Goal: Task Accomplishment & Management: Complete application form

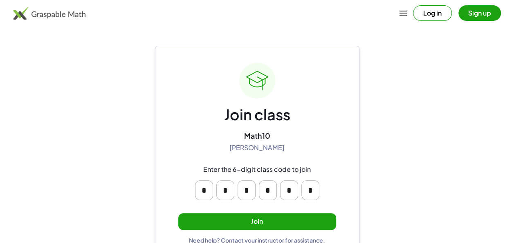
click at [252, 221] on button "Join" at bounding box center [257, 221] width 158 height 17
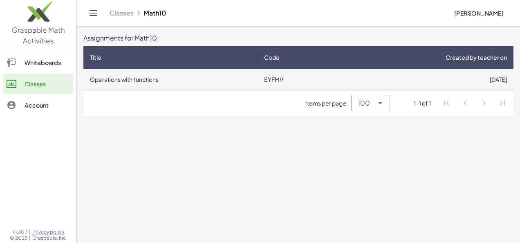
click at [351, 81] on td "8/19/2025" at bounding box center [425, 79] width 177 height 21
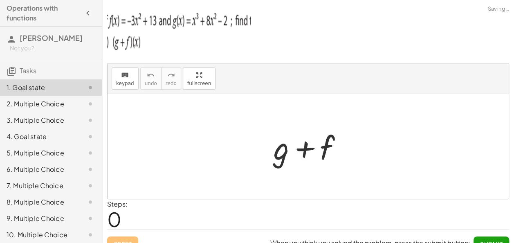
scroll to position [12, 0]
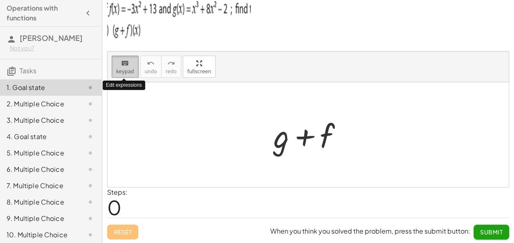
click at [124, 64] on icon "keyboard" at bounding box center [125, 64] width 8 height 10
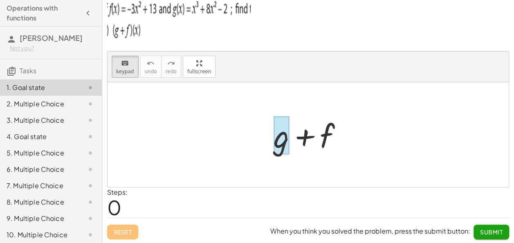
click at [282, 149] on div at bounding box center [282, 136] width 16 height 38
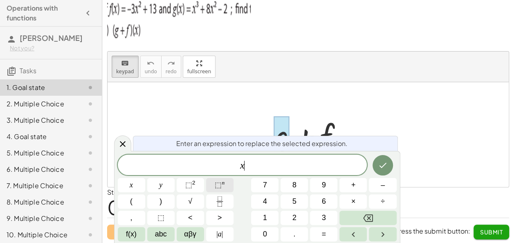
click at [223, 186] on span "⬚ n" at bounding box center [220, 185] width 10 height 11
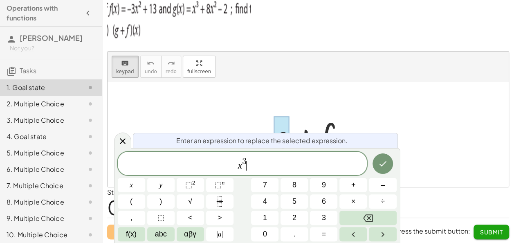
click at [261, 167] on span "x 3 ​" at bounding box center [243, 164] width 250 height 15
click at [353, 186] on span "+" at bounding box center [353, 185] width 5 height 11
click at [296, 188] on span "8" at bounding box center [295, 185] width 4 height 11
click at [139, 187] on button "x" at bounding box center [131, 185] width 27 height 14
click at [192, 185] on sup "2" at bounding box center [193, 183] width 3 height 6
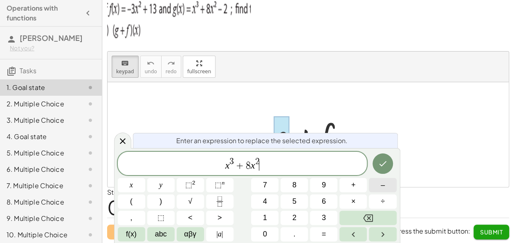
click at [386, 186] on button "–" at bounding box center [382, 185] width 27 height 14
click at [295, 217] on span "2" at bounding box center [295, 217] width 4 height 11
click at [378, 165] on button "Done" at bounding box center [383, 163] width 20 height 20
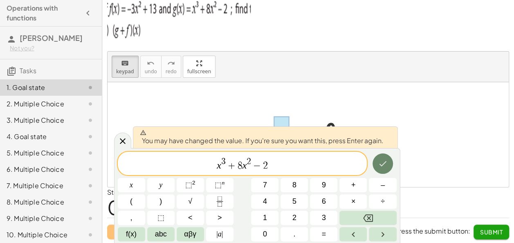
click at [383, 163] on icon "Done" at bounding box center [383, 164] width 10 height 10
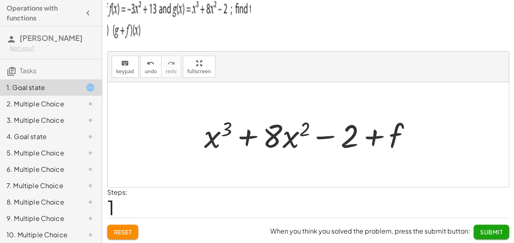
click at [389, 135] on div at bounding box center [311, 135] width 222 height 42
click at [121, 69] on span "keypad" at bounding box center [125, 72] width 18 height 6
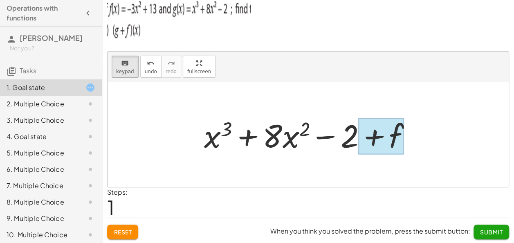
click at [397, 129] on div at bounding box center [380, 136] width 45 height 36
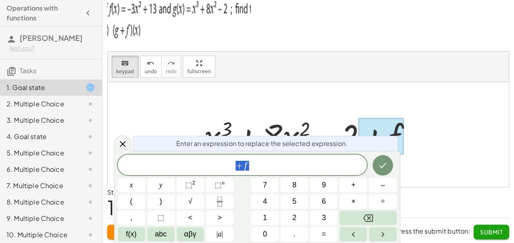
click at [264, 169] on span "+ f" at bounding box center [243, 165] width 250 height 11
click at [385, 186] on span "–" at bounding box center [383, 185] width 4 height 11
click at [326, 219] on span "3" at bounding box center [324, 217] width 4 height 11
click at [127, 182] on button "x" at bounding box center [131, 185] width 27 height 14
click at [193, 185] on sup "2" at bounding box center [193, 183] width 3 height 6
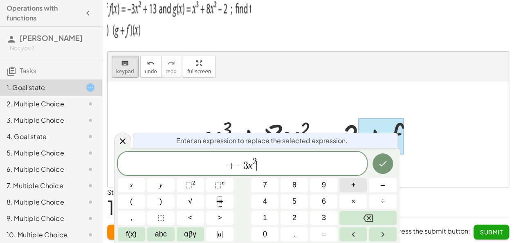
click at [353, 184] on span "+" at bounding box center [353, 185] width 5 height 11
click at [268, 216] on button "1" at bounding box center [264, 218] width 27 height 14
click at [320, 221] on button "3" at bounding box center [323, 218] width 27 height 14
click at [384, 166] on icon "Done" at bounding box center [383, 164] width 10 height 10
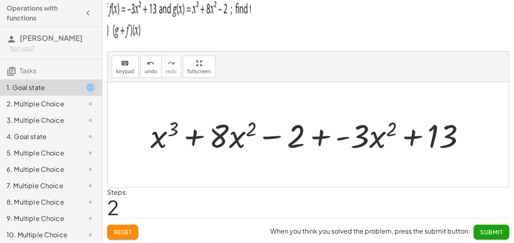
click at [243, 131] on div at bounding box center [310, 135] width 329 height 42
click at [123, 71] on span "keypad" at bounding box center [125, 72] width 18 height 6
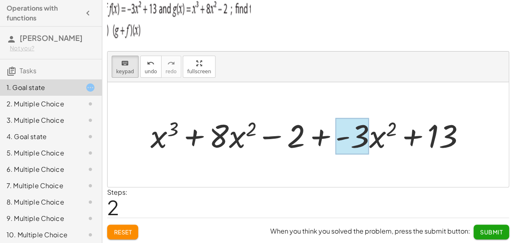
drag, startPoint x: 156, startPoint y: 119, endPoint x: 359, endPoint y: 145, distance: 204.2
click at [115, 65] on button "keyboard keypad" at bounding box center [125, 67] width 27 height 22
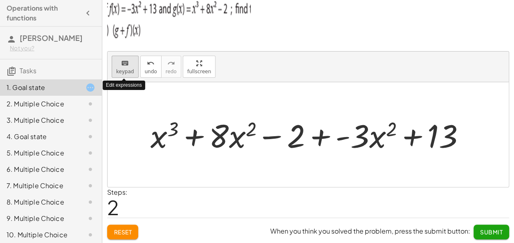
click at [124, 65] on icon "keyboard" at bounding box center [125, 64] width 8 height 10
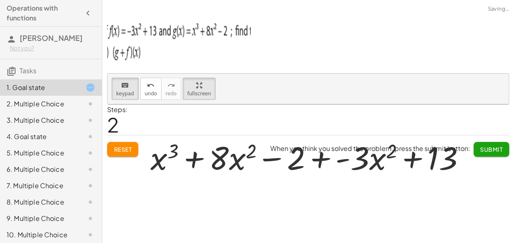
click at [191, 94] on div "keyboard keypad undo undo redo redo fullscreen + g + f + x 3 + · 8 · x 2 − 2 + …" at bounding box center [308, 89] width 401 height 31
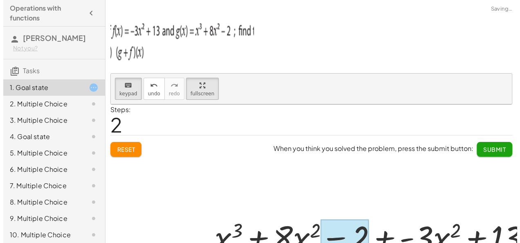
scroll to position [0, 0]
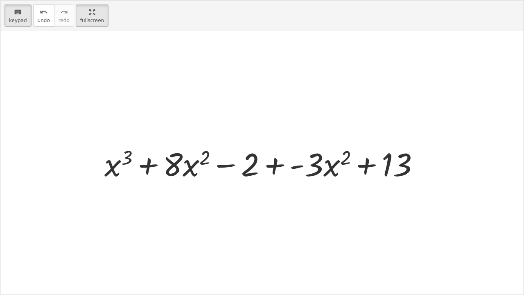
click at [123, 182] on div at bounding box center [264, 163] width 329 height 42
click at [118, 197] on div at bounding box center [261, 162] width 523 height 263
click at [179, 195] on div at bounding box center [261, 162] width 523 height 263
drag, startPoint x: 115, startPoint y: 152, endPoint x: 429, endPoint y: 199, distance: 317.3
click at [111, 172] on div at bounding box center [118, 164] width 28 height 38
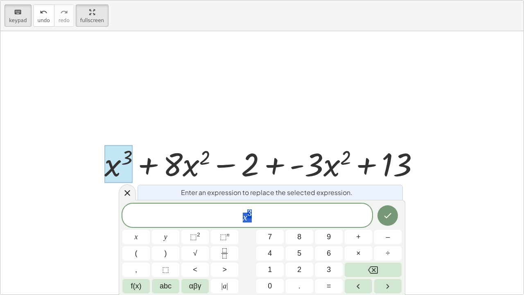
click at [301, 111] on div at bounding box center [261, 162] width 523 height 263
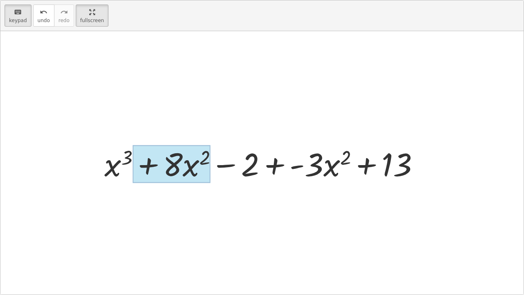
click at [191, 169] on div at bounding box center [172, 164] width 78 height 38
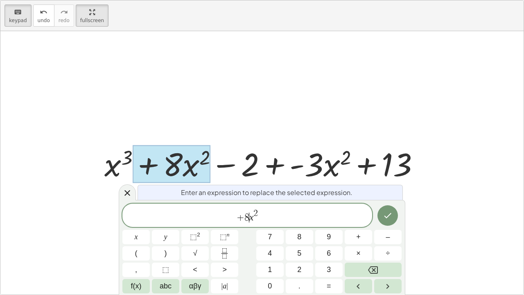
click at [250, 217] on var "x" at bounding box center [251, 217] width 5 height 11
click at [390, 212] on icon "Done" at bounding box center [388, 215] width 10 height 10
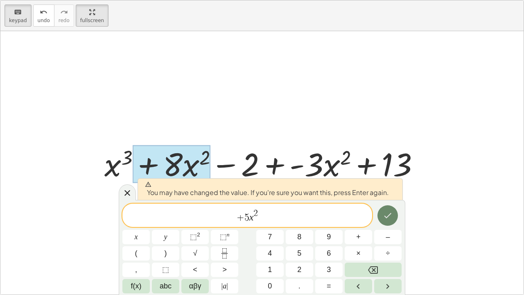
click at [390, 212] on icon "Done" at bounding box center [388, 215] width 10 height 10
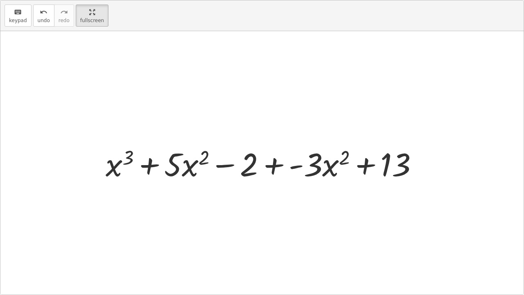
click at [321, 163] on div at bounding box center [264, 163] width 327 height 42
click at [23, 18] on span "keypad" at bounding box center [18, 21] width 18 height 6
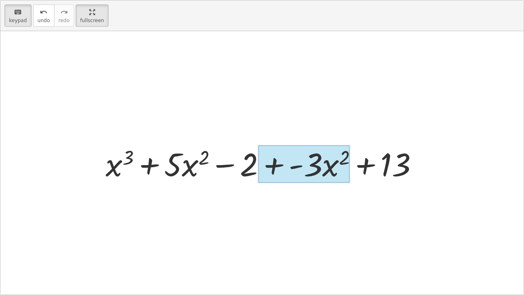
click at [329, 166] on div at bounding box center [304, 164] width 92 height 38
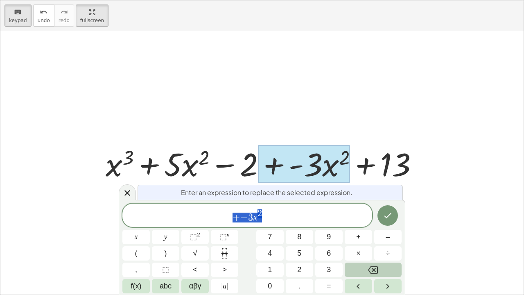
click at [363, 243] on button "Backspace" at bounding box center [373, 269] width 57 height 14
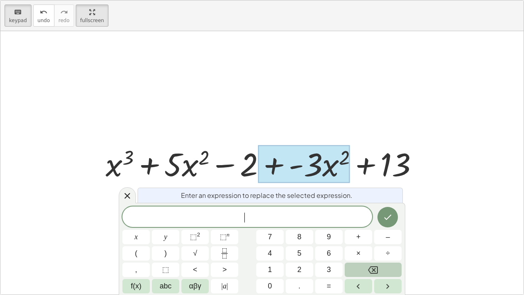
click at [363, 243] on button "Backspace" at bounding box center [373, 269] width 57 height 14
click at [385, 216] on icon "Done" at bounding box center [388, 217] width 10 height 10
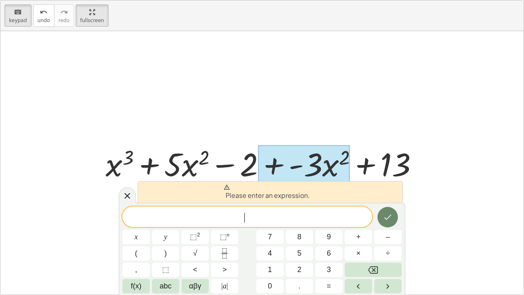
click at [385, 216] on icon "Done" at bounding box center [388, 217] width 10 height 10
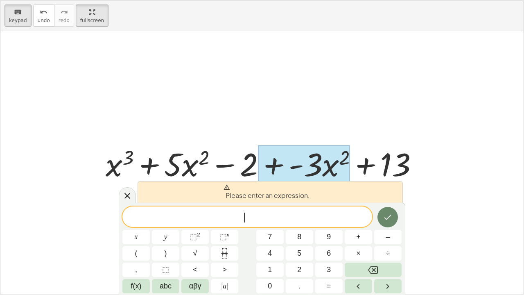
click at [385, 216] on icon "Done" at bounding box center [388, 217] width 10 height 10
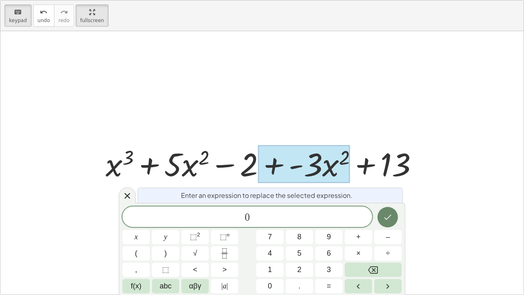
click at [381, 216] on button "Done" at bounding box center [387, 217] width 20 height 20
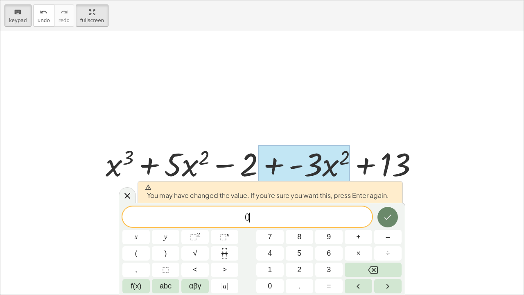
click at [381, 216] on button "Done" at bounding box center [387, 217] width 20 height 20
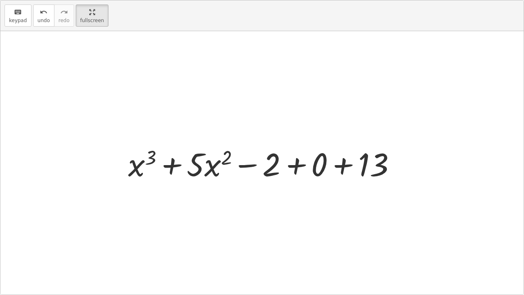
click at [385, 216] on div at bounding box center [261, 162] width 523 height 263
click at [15, 11] on icon "keyboard" at bounding box center [18, 12] width 8 height 10
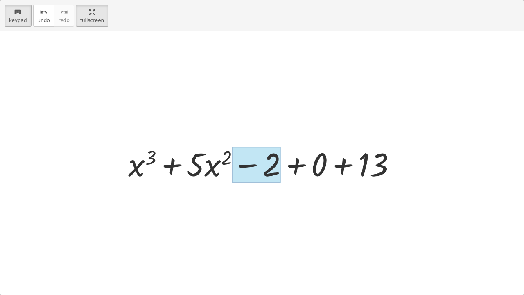
click at [261, 160] on div at bounding box center [256, 164] width 49 height 36
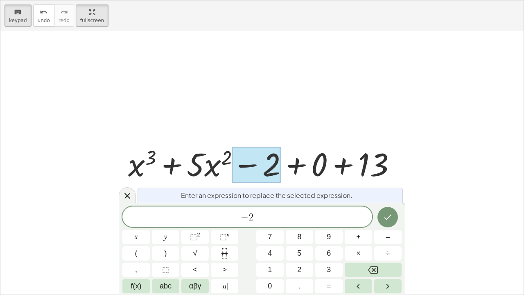
click at [259, 159] on div at bounding box center [256, 164] width 49 height 36
click at [271, 216] on span "− 2" at bounding box center [247, 217] width 250 height 11
click at [363, 238] on button "+" at bounding box center [358, 237] width 27 height 14
click at [390, 210] on button "Done" at bounding box center [387, 217] width 20 height 20
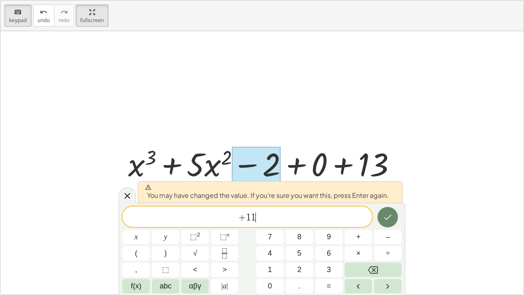
click at [385, 217] on icon "Done" at bounding box center [387, 216] width 7 height 5
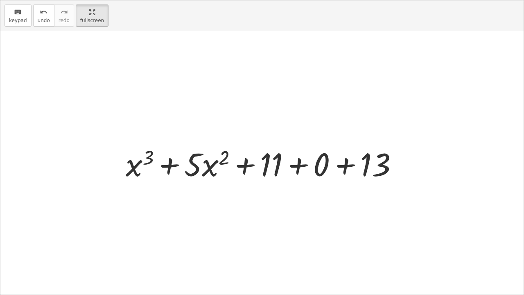
click at [385, 217] on div at bounding box center [261, 162] width 523 height 263
click at [367, 164] on div at bounding box center [265, 163] width 287 height 42
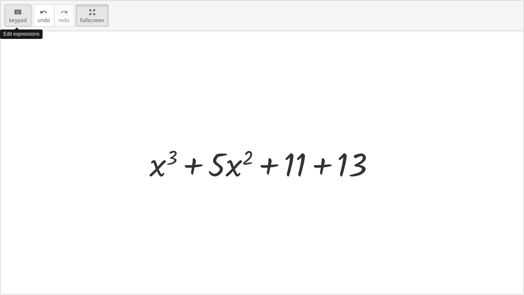
click at [14, 15] on icon "keyboard" at bounding box center [18, 12] width 8 height 10
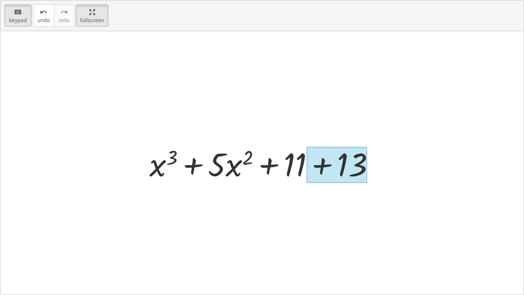
click at [334, 161] on div at bounding box center [336, 164] width 61 height 36
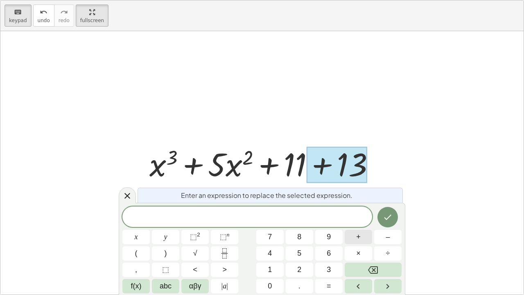
click at [361, 240] on button "+" at bounding box center [358, 237] width 27 height 14
click at [260, 243] on button "0" at bounding box center [269, 286] width 27 height 14
click at [383, 214] on icon "Done" at bounding box center [388, 217] width 10 height 10
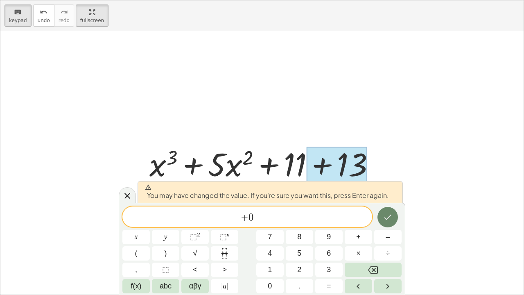
click at [389, 214] on icon "Done" at bounding box center [388, 217] width 10 height 10
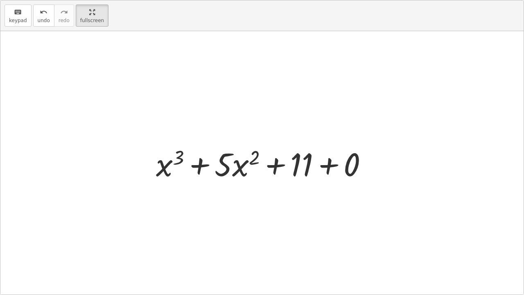
click at [360, 197] on div at bounding box center [261, 162] width 523 height 263
click at [110, 140] on div at bounding box center [261, 162] width 523 height 263
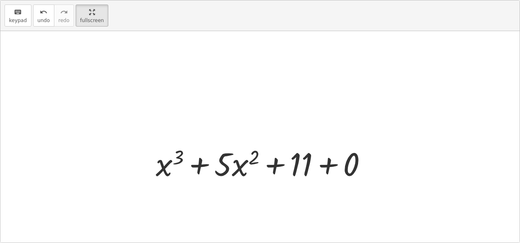
scroll to position [85, 0]
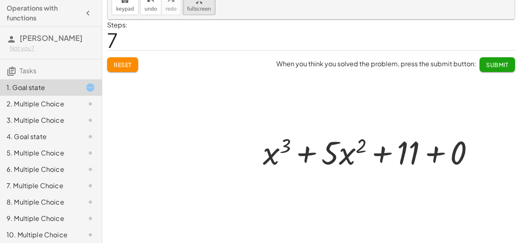
click at [470, 145] on div at bounding box center [372, 152] width 226 height 42
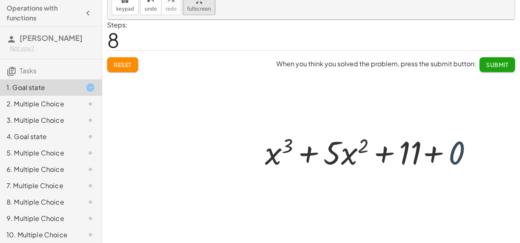
click at [463, 145] on div "+ g + f + x 3 + · 8 · x 2 − 2 + f + x 3 + · 8 · x 2 − 2 + · - 3 · x 2 + 13 + x …" at bounding box center [370, 151] width 190 height 46
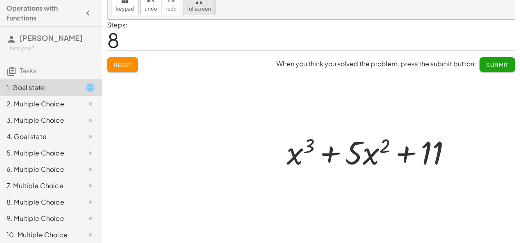
click at [490, 66] on div at bounding box center [312, 132] width 408 height 225
click at [484, 62] on div at bounding box center [312, 132] width 408 height 225
click at [381, 156] on div at bounding box center [373, 152] width 180 height 42
drag, startPoint x: 381, startPoint y: 156, endPoint x: 287, endPoint y: 115, distance: 102.2
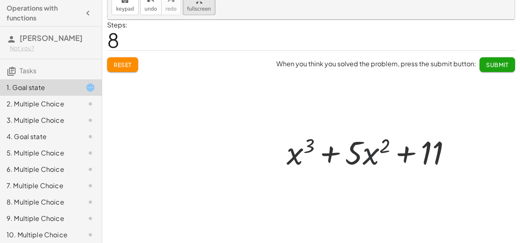
click at [311, 132] on div at bounding box center [373, 152] width 180 height 42
click at [374, 158] on div at bounding box center [373, 152] width 180 height 42
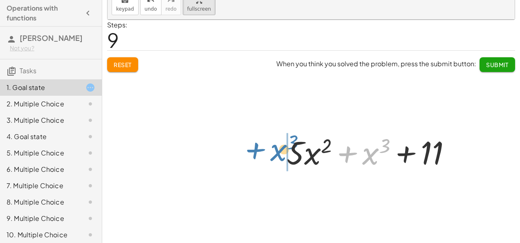
drag, startPoint x: 360, startPoint y: 154, endPoint x: 268, endPoint y: 150, distance: 92.1
click at [268, 150] on div "+ g + f + x 3 + · 8 · x 2 − 2 + f + x 3 + · 8 · x 2 − 2 + · - 3 · x 2 + 13 + x …" at bounding box center [312, 132] width 408 height 225
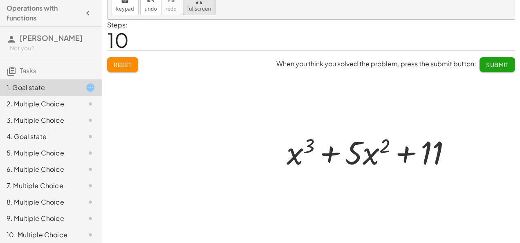
click at [482, 69] on div at bounding box center [312, 132] width 408 height 225
click at [480, 60] on div at bounding box center [312, 132] width 408 height 225
click at [491, 65] on div at bounding box center [312, 132] width 408 height 225
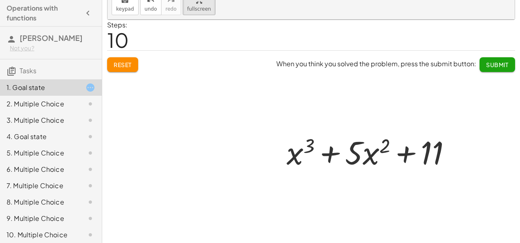
click at [491, 65] on div at bounding box center [312, 132] width 408 height 225
drag, startPoint x: 491, startPoint y: 65, endPoint x: 489, endPoint y: 51, distance: 14.2
click at [489, 51] on div at bounding box center [312, 132] width 408 height 225
click at [496, 67] on div at bounding box center [312, 132] width 408 height 225
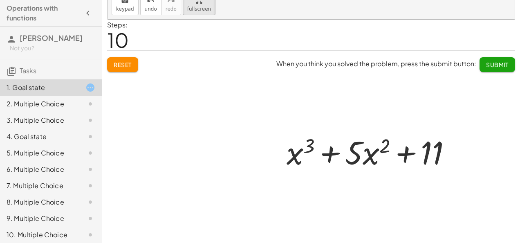
click at [496, 67] on div at bounding box center [312, 132] width 408 height 225
click at [482, 64] on div at bounding box center [312, 132] width 408 height 225
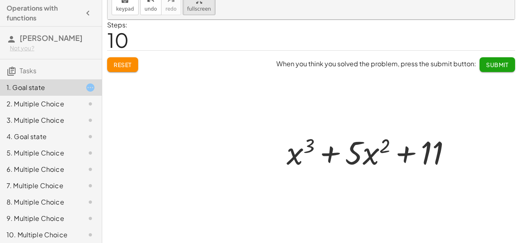
click at [482, 64] on div at bounding box center [312, 132] width 408 height 225
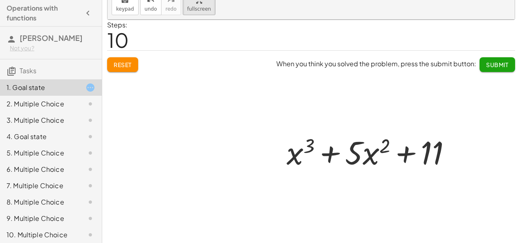
drag, startPoint x: 482, startPoint y: 64, endPoint x: 480, endPoint y: 54, distance: 10.0
click at [480, 54] on div at bounding box center [312, 132] width 408 height 225
click at [491, 65] on div at bounding box center [312, 132] width 408 height 225
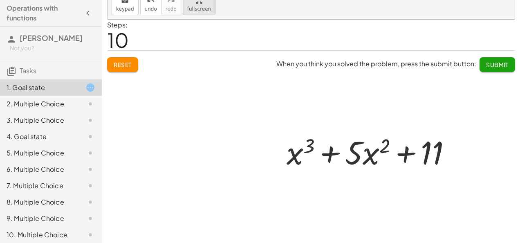
click at [491, 65] on div at bounding box center [312, 132] width 408 height 225
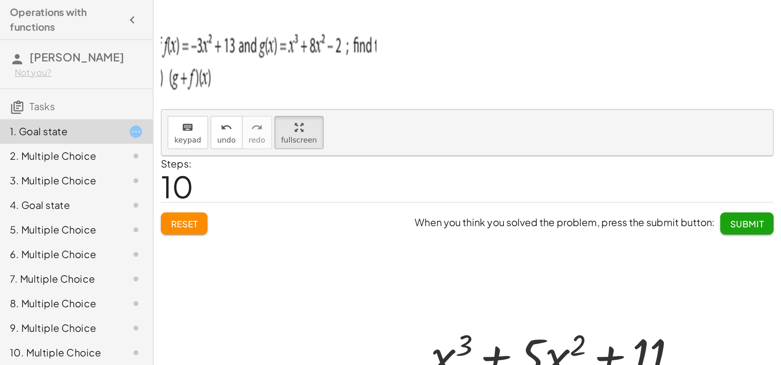
scroll to position [1, 0]
click at [222, 30] on img at bounding box center [179, 38] width 144 height 49
click at [246, 29] on img at bounding box center [179, 38] width 144 height 49
drag, startPoint x: 246, startPoint y: 29, endPoint x: 110, endPoint y: 29, distance: 136.3
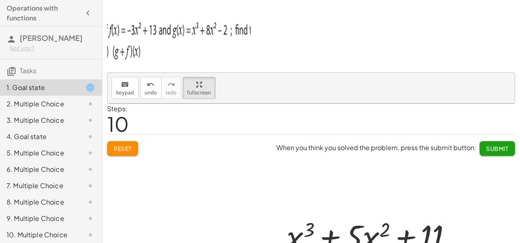
click at [110, 29] on img at bounding box center [179, 38] width 144 height 49
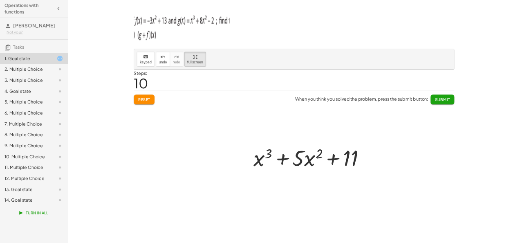
scroll to position [0, 0]
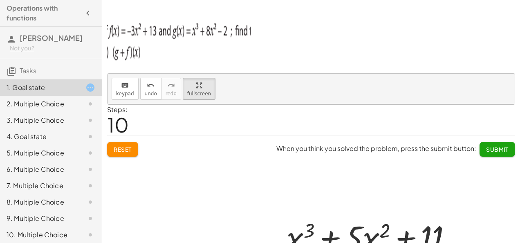
drag, startPoint x: 482, startPoint y: 0, endPoint x: 322, endPoint y: 53, distance: 168.9
click at [322, 53] on p at bounding box center [311, 41] width 408 height 52
click at [482, 146] on div at bounding box center [312, 216] width 408 height 225
click at [21, 107] on div "2. Multiple Choice" at bounding box center [40, 104] width 66 height 10
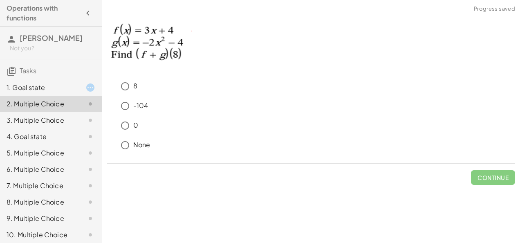
click at [32, 88] on div "1. Goal state" at bounding box center [40, 88] width 66 height 10
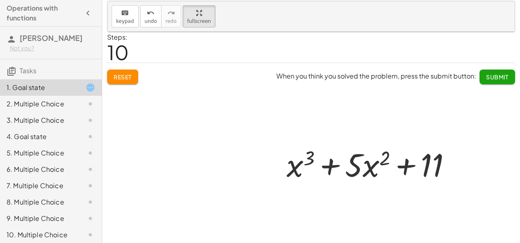
scroll to position [85, 0]
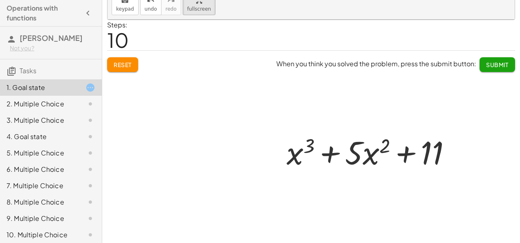
click at [363, 154] on div at bounding box center [373, 152] width 180 height 42
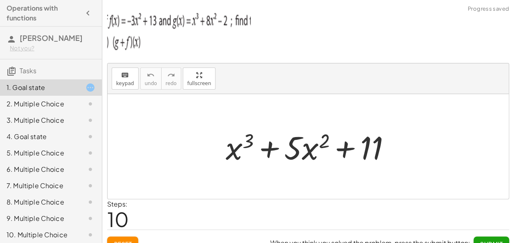
scroll to position [12, 0]
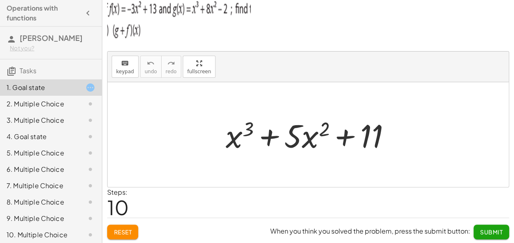
click at [490, 228] on span "Submit" at bounding box center [491, 231] width 23 height 7
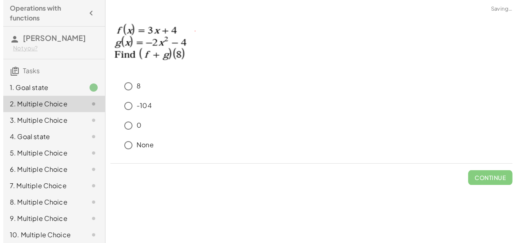
scroll to position [0, 0]
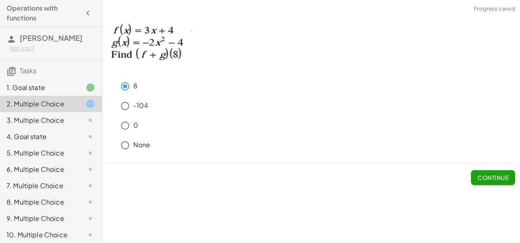
click at [490, 172] on button "Continue" at bounding box center [493, 177] width 44 height 15
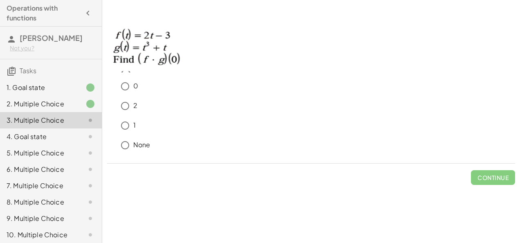
click at [49, 140] on div "4. Goal state" at bounding box center [40, 137] width 66 height 10
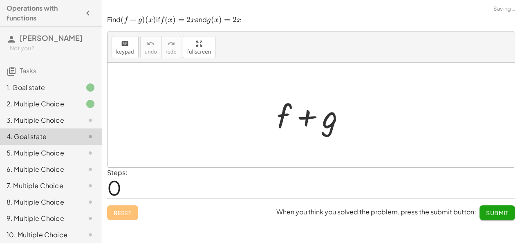
click at [50, 152] on div "5. Multiple Choice" at bounding box center [40, 153] width 66 height 10
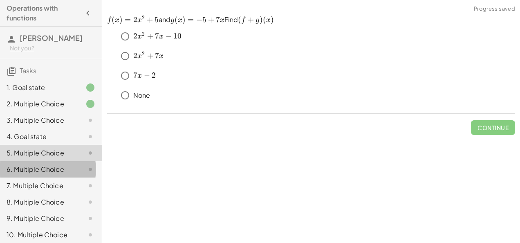
click at [48, 164] on div "6. Multiple Choice" at bounding box center [40, 169] width 66 height 10
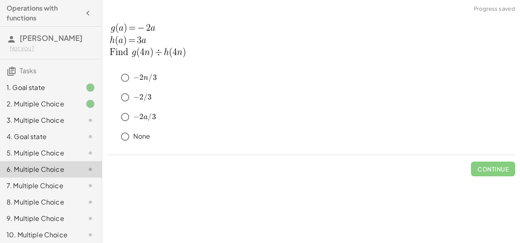
click at [47, 121] on div "3. Multiple Choice" at bounding box center [40, 120] width 66 height 10
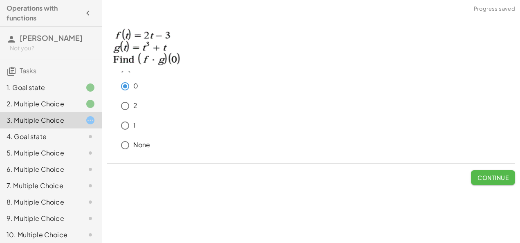
click at [490, 171] on button "Continue" at bounding box center [493, 177] width 44 height 15
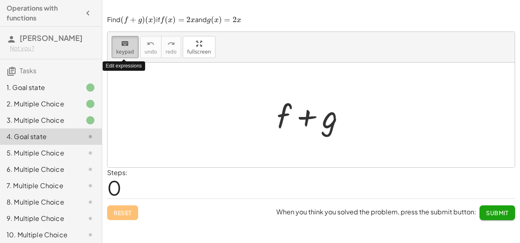
click at [122, 50] on span "keypad" at bounding box center [125, 52] width 18 height 6
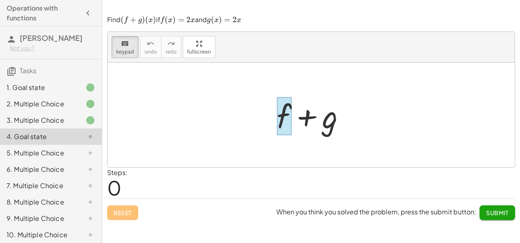
click at [280, 116] on div at bounding box center [284, 116] width 15 height 38
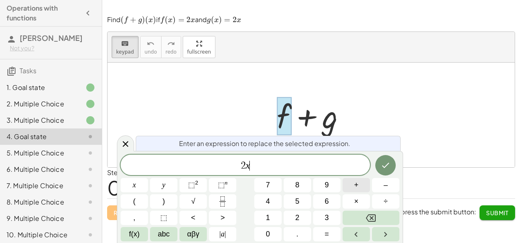
click at [354, 186] on span "+" at bounding box center [356, 185] width 5 height 11
click at [385, 165] on icon "Done" at bounding box center [386, 165] width 10 height 10
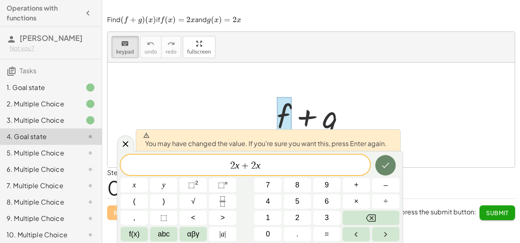
click at [385, 161] on icon "Done" at bounding box center [386, 165] width 10 height 10
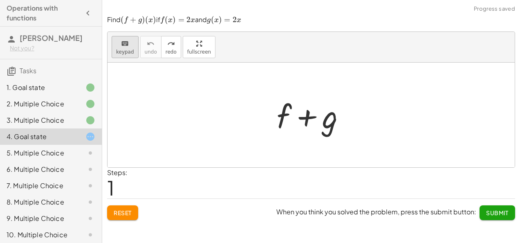
click at [123, 50] on span "keypad" at bounding box center [125, 52] width 18 height 6
click at [282, 114] on div at bounding box center [284, 116] width 15 height 38
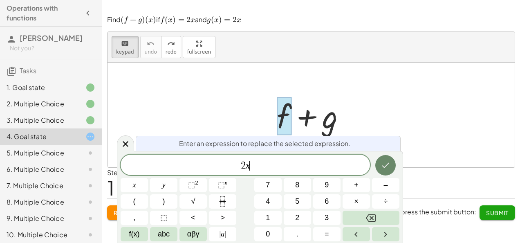
click at [387, 168] on icon "Done" at bounding box center [386, 165] width 10 height 10
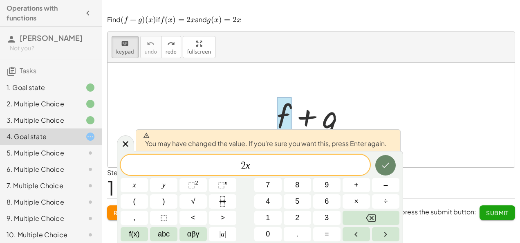
click at [383, 163] on icon "Done" at bounding box center [386, 165] width 10 height 10
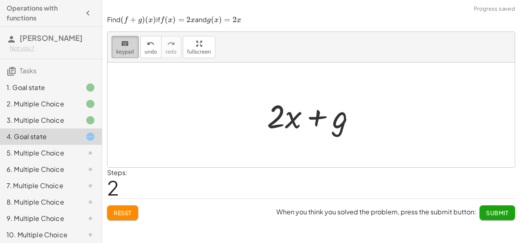
click at [126, 51] on span "keypad" at bounding box center [125, 52] width 18 height 6
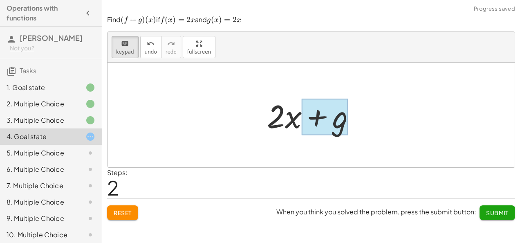
click at [340, 126] on div at bounding box center [325, 117] width 46 height 36
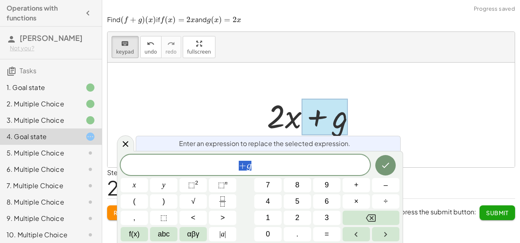
click at [271, 163] on span "+ g" at bounding box center [246, 165] width 250 height 11
click at [383, 169] on icon "Done" at bounding box center [386, 165] width 10 height 10
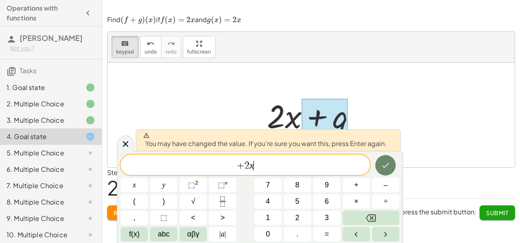
click at [390, 169] on icon "Done" at bounding box center [386, 165] width 10 height 10
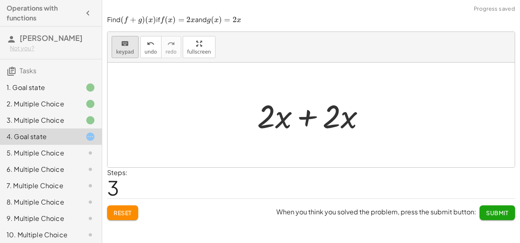
click at [121, 50] on span "keypad" at bounding box center [125, 52] width 18 height 6
click at [118, 47] on div "keyboard" at bounding box center [125, 43] width 18 height 10
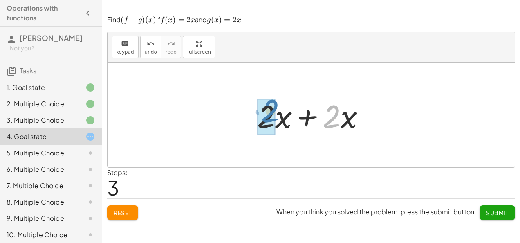
drag, startPoint x: 336, startPoint y: 118, endPoint x: 272, endPoint y: 111, distance: 65.0
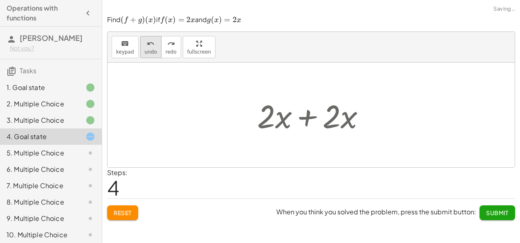
click at [147, 43] on icon "undo" at bounding box center [151, 44] width 8 height 10
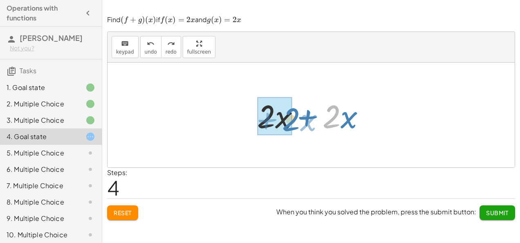
drag, startPoint x: 333, startPoint y: 114, endPoint x: 292, endPoint y: 117, distance: 40.6
click at [292, 117] on div at bounding box center [314, 115] width 123 height 42
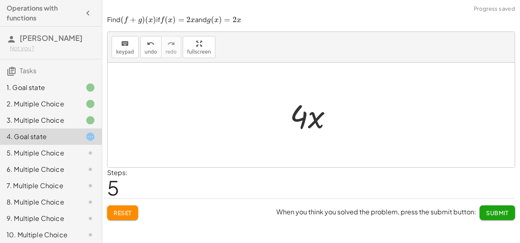
click at [492, 215] on span "Submit" at bounding box center [498, 212] width 23 height 7
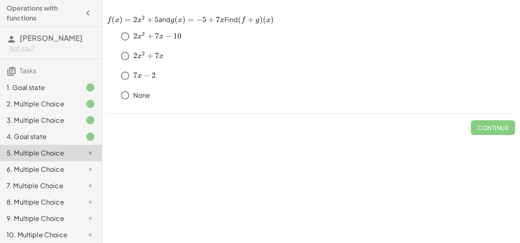
click at [126, 68] on div "﻿ 2 x 2 + 7 x 2x^2+7x 2 x 2 + 7 x ﻿" at bounding box center [311, 58] width 408 height 20
click at [499, 128] on span "Continue" at bounding box center [493, 127] width 31 height 7
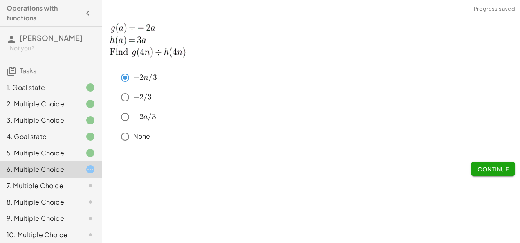
click at [483, 170] on span "Continue" at bounding box center [493, 168] width 31 height 7
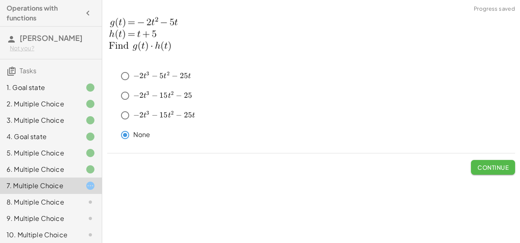
click at [482, 164] on span "Continue" at bounding box center [493, 167] width 31 height 7
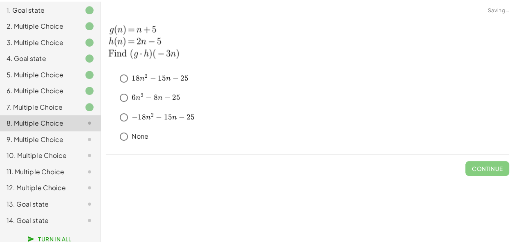
scroll to position [90, 0]
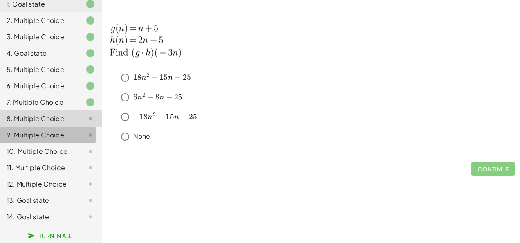
click at [69, 160] on div "9. Multiple Choice" at bounding box center [51, 168] width 102 height 16
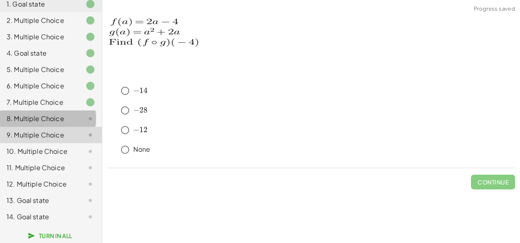
click at [56, 114] on div "8. Multiple Choice" at bounding box center [40, 119] width 66 height 10
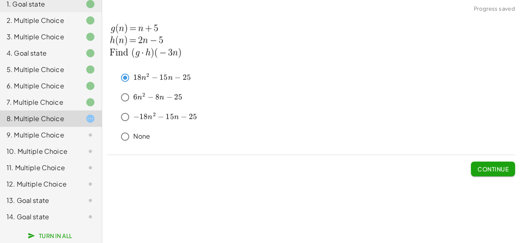
click at [491, 171] on span "Continue" at bounding box center [493, 168] width 31 height 7
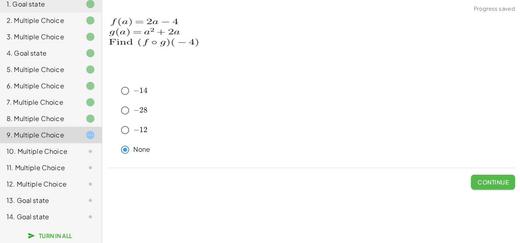
click at [491, 182] on span "Continue" at bounding box center [493, 181] width 31 height 7
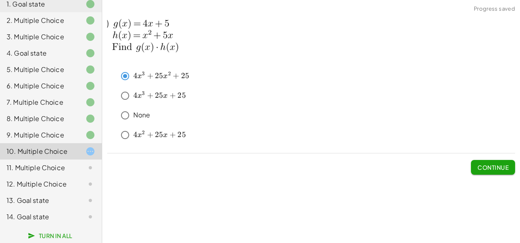
click at [492, 171] on button "Continue" at bounding box center [493, 167] width 44 height 15
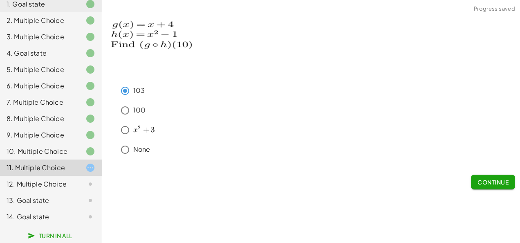
click at [484, 170] on span "Continue" at bounding box center [493, 178] width 44 height 21
click at [485, 178] on span "Continue" at bounding box center [493, 181] width 31 height 7
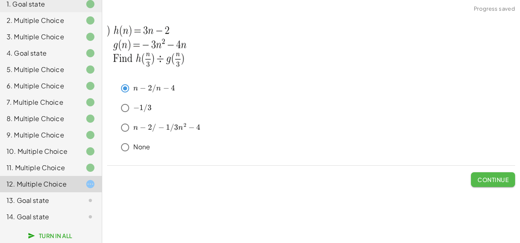
click at [493, 178] on span "Continue" at bounding box center [493, 179] width 31 height 7
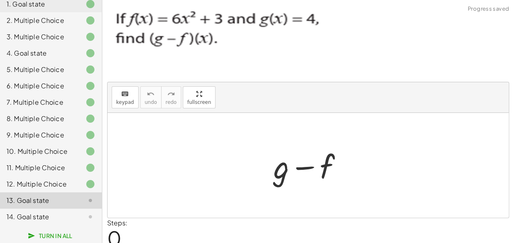
scroll to position [10, 0]
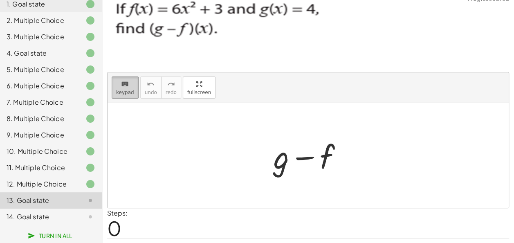
click at [123, 86] on icon "keyboard" at bounding box center [125, 84] width 8 height 10
click at [277, 161] on div at bounding box center [282, 156] width 16 height 38
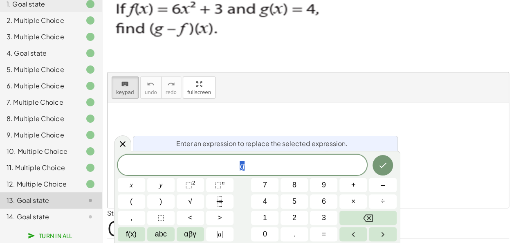
click at [264, 163] on span "g" at bounding box center [243, 165] width 250 height 11
click at [386, 166] on icon "Done" at bounding box center [383, 165] width 10 height 10
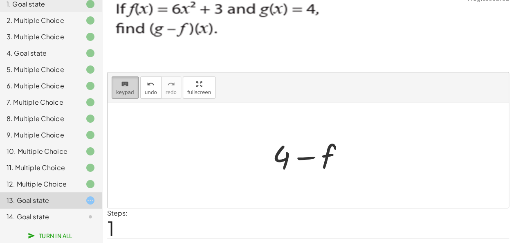
click at [124, 83] on icon "keyboard" at bounding box center [125, 84] width 8 height 10
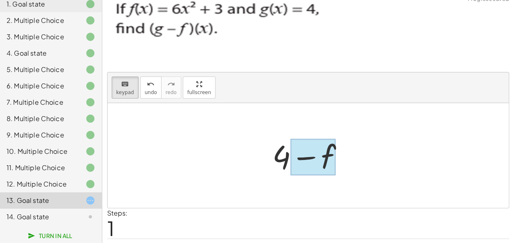
click at [327, 159] on div at bounding box center [313, 157] width 45 height 36
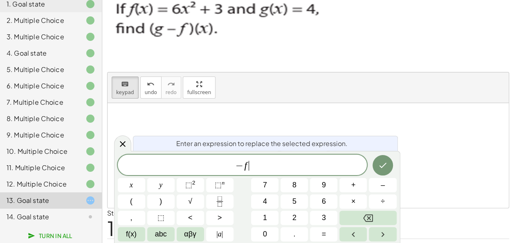
click at [302, 166] on span "− f ​" at bounding box center [243, 165] width 250 height 11
click at [324, 204] on span "6" at bounding box center [324, 201] width 4 height 11
click at [125, 182] on button "x" at bounding box center [131, 185] width 27 height 14
click at [189, 188] on span "⬚" at bounding box center [188, 185] width 7 height 8
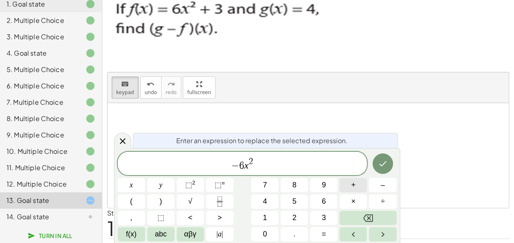
click at [357, 183] on button "+" at bounding box center [353, 185] width 27 height 14
click at [328, 219] on button "3" at bounding box center [323, 218] width 27 height 14
click at [382, 162] on icon "Done" at bounding box center [383, 164] width 10 height 10
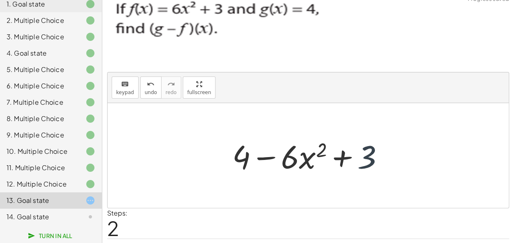
click at [371, 162] on div at bounding box center [311, 156] width 166 height 42
drag, startPoint x: 239, startPoint y: 158, endPoint x: 367, endPoint y: 158, distance: 127.7
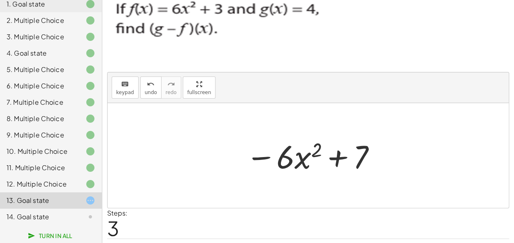
scroll to position [31, 0]
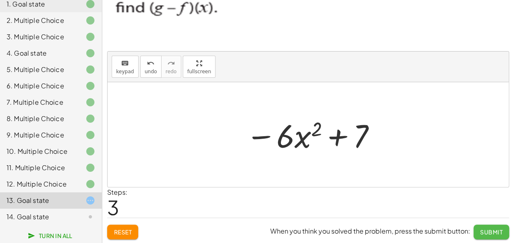
click at [485, 228] on span "Submit" at bounding box center [491, 231] width 23 height 7
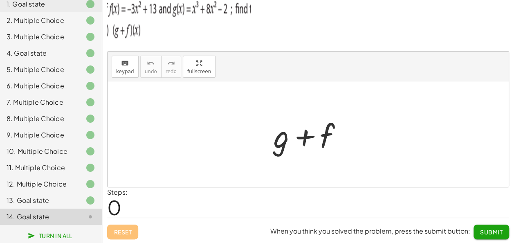
scroll to position [0, 0]
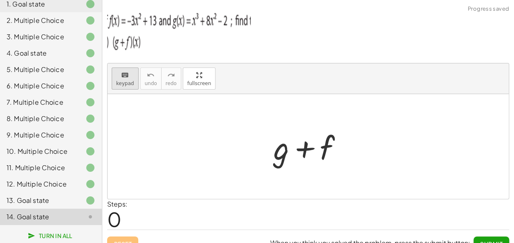
click at [122, 75] on icon "keyboard" at bounding box center [125, 75] width 8 height 10
click at [277, 160] on div at bounding box center [282, 147] width 16 height 38
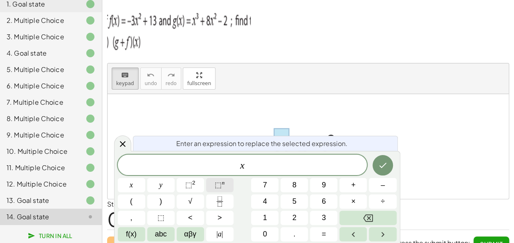
click at [225, 182] on button "⬚ n" at bounding box center [219, 185] width 27 height 14
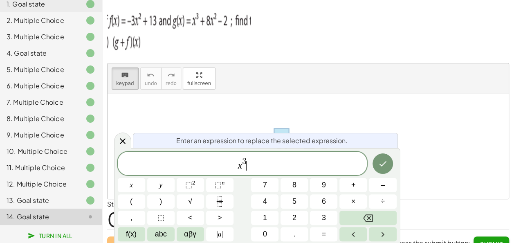
click at [255, 168] on span "x 3 ​" at bounding box center [243, 164] width 250 height 15
click at [352, 184] on span "+" at bounding box center [353, 185] width 5 height 11
click at [296, 184] on span "8" at bounding box center [295, 185] width 4 height 11
click at [193, 182] on sup "2" at bounding box center [193, 183] width 3 height 6
click at [385, 181] on span "–" at bounding box center [383, 185] width 4 height 11
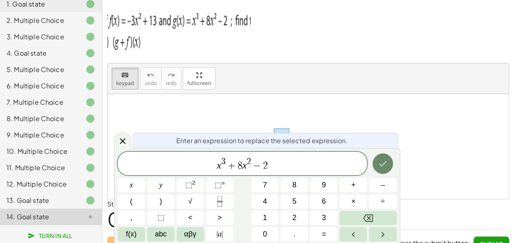
click at [385, 160] on icon "Done" at bounding box center [383, 164] width 10 height 10
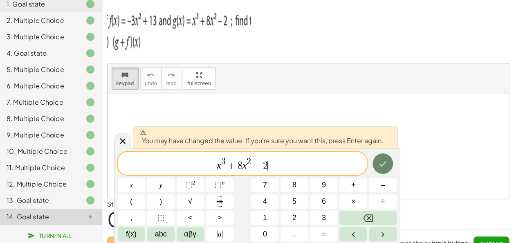
click at [381, 164] on icon "Done" at bounding box center [382, 163] width 7 height 5
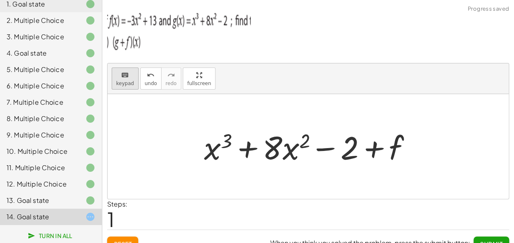
click at [121, 77] on icon "keyboard" at bounding box center [125, 75] width 8 height 10
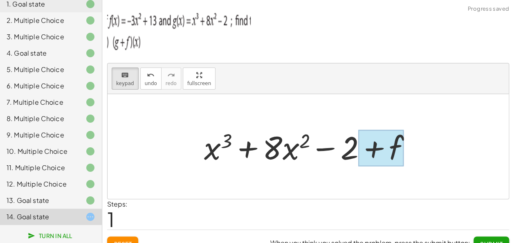
click at [390, 157] on div at bounding box center [380, 148] width 45 height 36
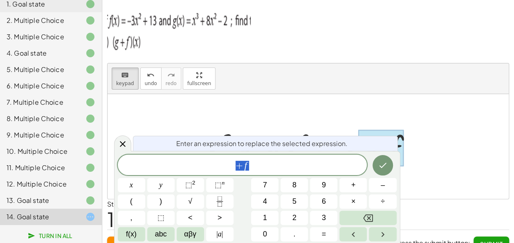
click at [276, 164] on span "+ f" at bounding box center [243, 165] width 250 height 11
click at [133, 200] on button "(" at bounding box center [131, 201] width 27 height 14
click at [385, 185] on button "–" at bounding box center [382, 185] width 27 height 14
click at [328, 219] on button "3" at bounding box center [323, 218] width 27 height 14
click at [130, 188] on span "x" at bounding box center [131, 185] width 3 height 11
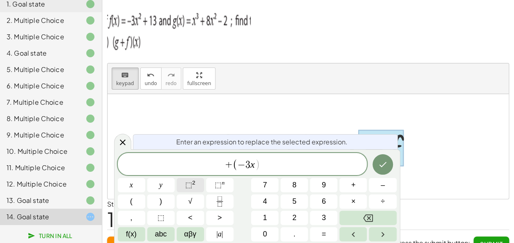
click at [188, 183] on span "⬚" at bounding box center [188, 185] width 7 height 8
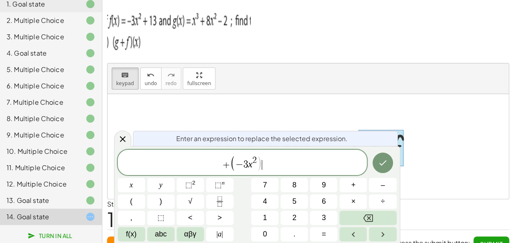
click at [286, 170] on span "+ ( − 3 x 2 ) ​" at bounding box center [243, 163] width 250 height 17
click at [257, 164] on span ")" at bounding box center [260, 163] width 6 height 16
click at [257, 169] on span ")" at bounding box center [260, 163] width 6 height 16
click at [347, 184] on button "+" at bounding box center [353, 185] width 27 height 14
click at [261, 217] on button "1" at bounding box center [264, 218] width 27 height 14
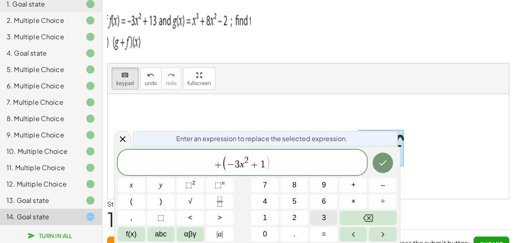
click at [324, 221] on span "3" at bounding box center [324, 217] width 4 height 11
click at [376, 162] on button "Done" at bounding box center [383, 163] width 20 height 20
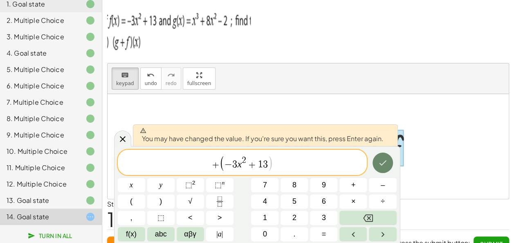
click at [380, 160] on icon "Done" at bounding box center [383, 163] width 10 height 10
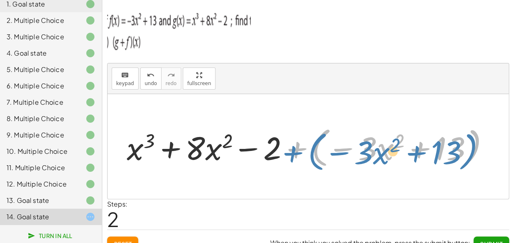
drag, startPoint x: 290, startPoint y: 146, endPoint x: 300, endPoint y: 149, distance: 10.2
click at [300, 149] on div at bounding box center [311, 146] width 377 height 47
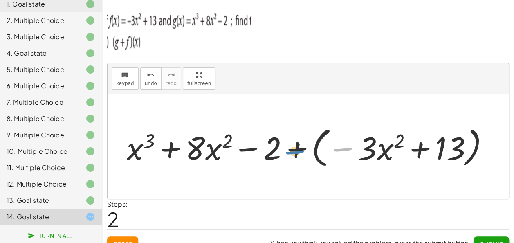
drag, startPoint x: 344, startPoint y: 151, endPoint x: 296, endPoint y: 154, distance: 47.6
click at [296, 154] on div at bounding box center [311, 146] width 377 height 47
click at [320, 139] on div at bounding box center [311, 146] width 377 height 47
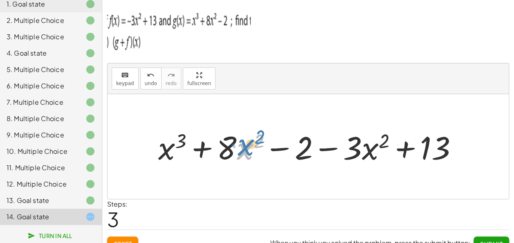
click at [241, 145] on div at bounding box center [311, 147] width 314 height 42
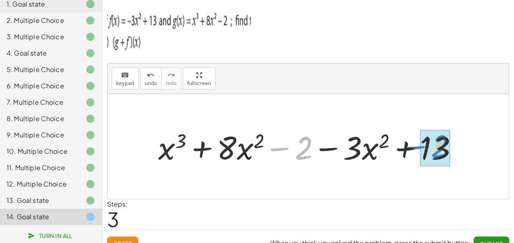
drag, startPoint x: 298, startPoint y: 151, endPoint x: 434, endPoint y: 150, distance: 135.9
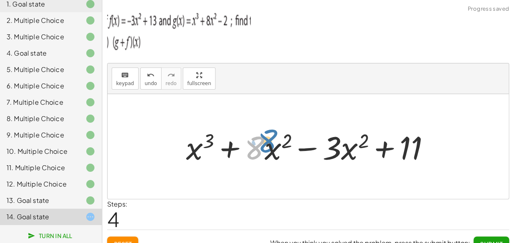
drag, startPoint x: 257, startPoint y: 152, endPoint x: 259, endPoint y: 146, distance: 6.0
click at [259, 146] on div at bounding box center [311, 147] width 259 height 42
drag, startPoint x: 263, startPoint y: 155, endPoint x: 273, endPoint y: 150, distance: 11.9
click at [273, 150] on div at bounding box center [311, 147] width 259 height 42
click at [272, 148] on div at bounding box center [311, 147] width 259 height 42
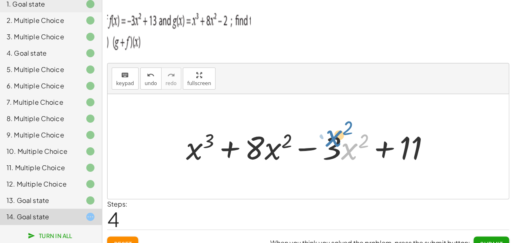
click at [347, 148] on div at bounding box center [311, 147] width 259 height 42
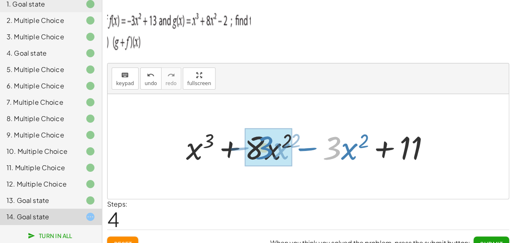
drag, startPoint x: 337, startPoint y: 150, endPoint x: 268, endPoint y: 148, distance: 68.8
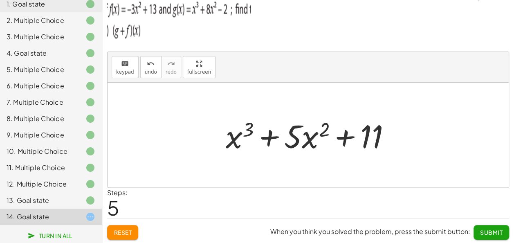
scroll to position [12, 0]
click at [488, 228] on span "Submit" at bounding box center [491, 231] width 23 height 7
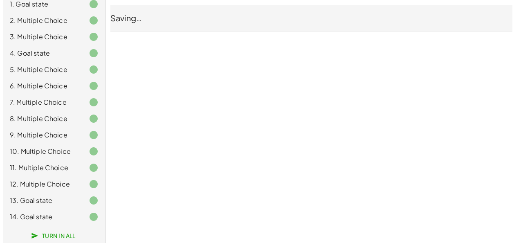
scroll to position [0, 0]
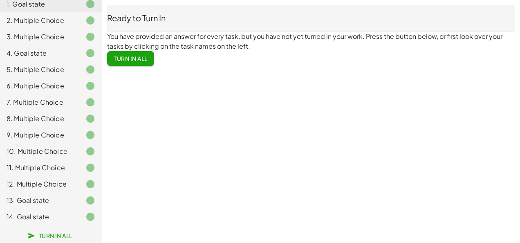
click at [135, 62] on span "Turn In All" at bounding box center [131, 58] width 34 height 7
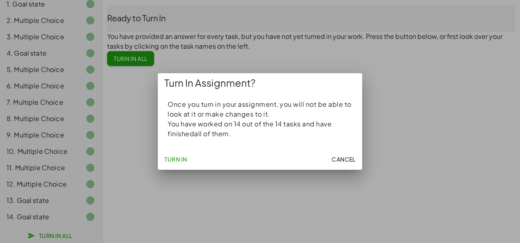
click at [184, 157] on span "Turn In" at bounding box center [175, 158] width 23 height 7
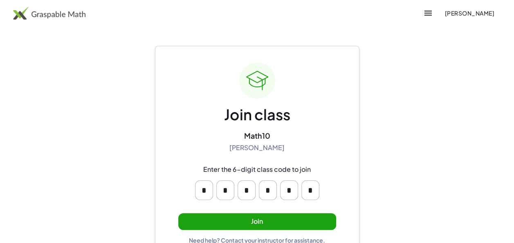
click at [276, 219] on button "Join" at bounding box center [257, 221] width 158 height 17
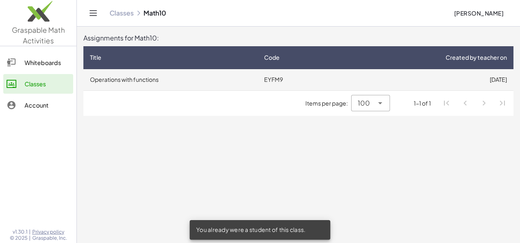
click at [337, 81] on td "EYFM9" at bounding box center [297, 79] width 79 height 21
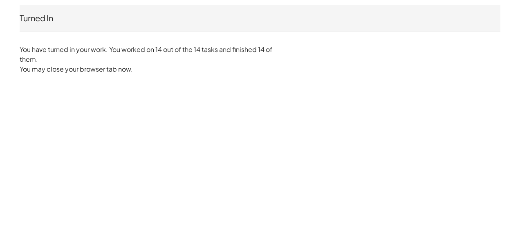
click at [38, 33] on div "Turned In [PERSON_NAME] Not you? You have turned in your work. You worked on 14…" at bounding box center [260, 39] width 491 height 79
click at [48, 65] on p "You may close your browser tab now." at bounding box center [260, 69] width 481 height 10
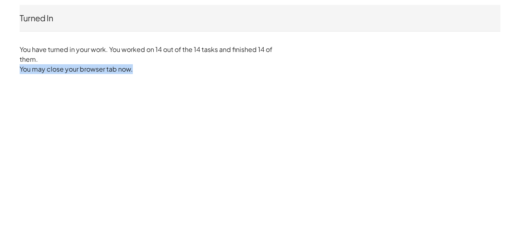
drag, startPoint x: 48, startPoint y: 65, endPoint x: 120, endPoint y: 95, distance: 77.8
click at [0, 0] on div "Turned In [PERSON_NAME] Not you? You have turned in your work. You worked on 14…" at bounding box center [0, 0] width 0 height 0
